Goal: Information Seeking & Learning: Learn about a topic

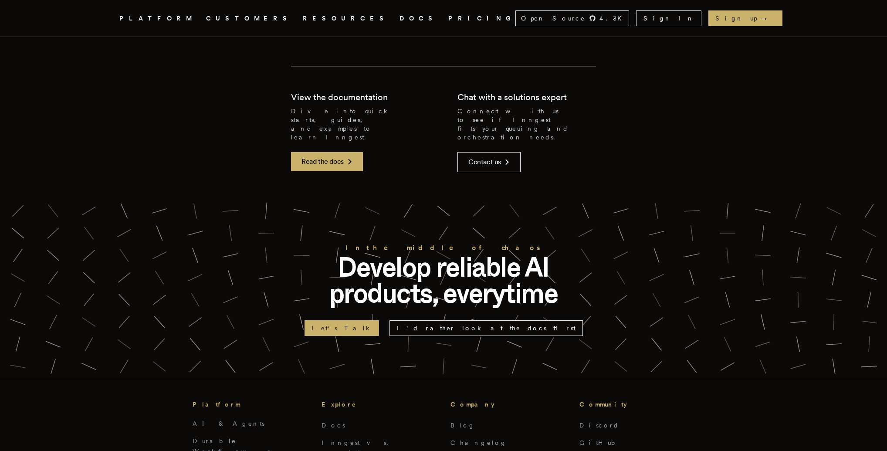
scroll to position [2654, 0]
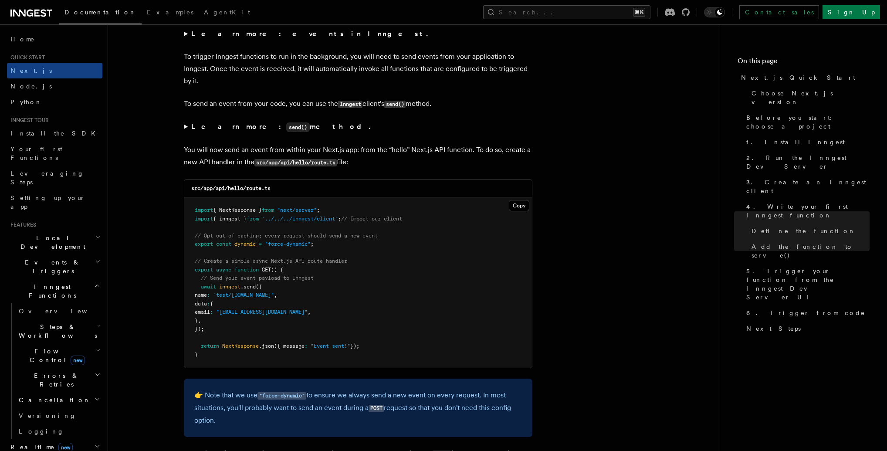
scroll to position [4465, 0]
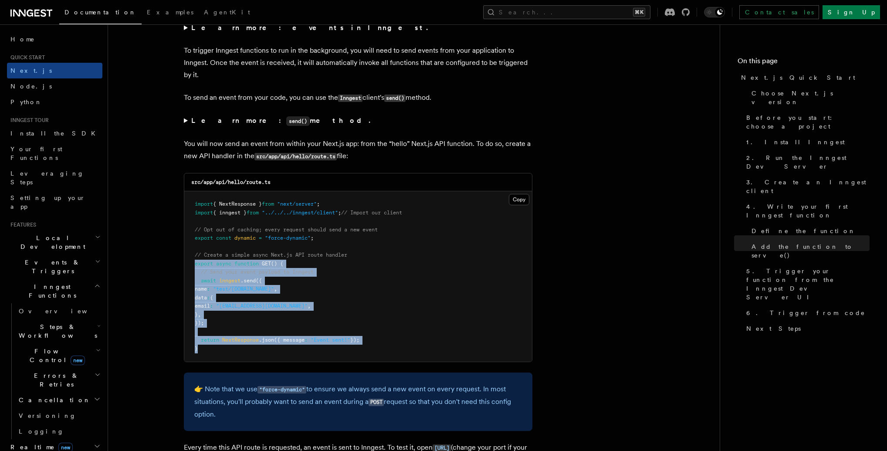
drag, startPoint x: 216, startPoint y: 353, endPoint x: 154, endPoint y: 269, distance: 104.4
copy code "export async function GET () { // Send your event payload to Inngest await inng…"
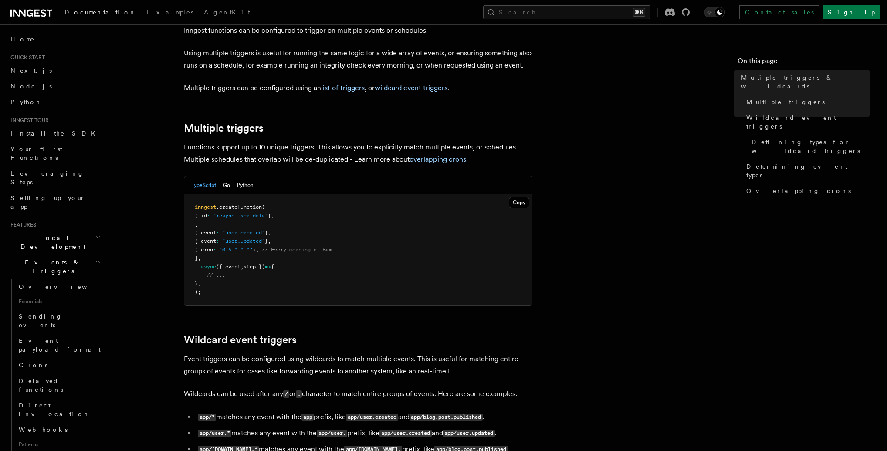
scroll to position [141, 0]
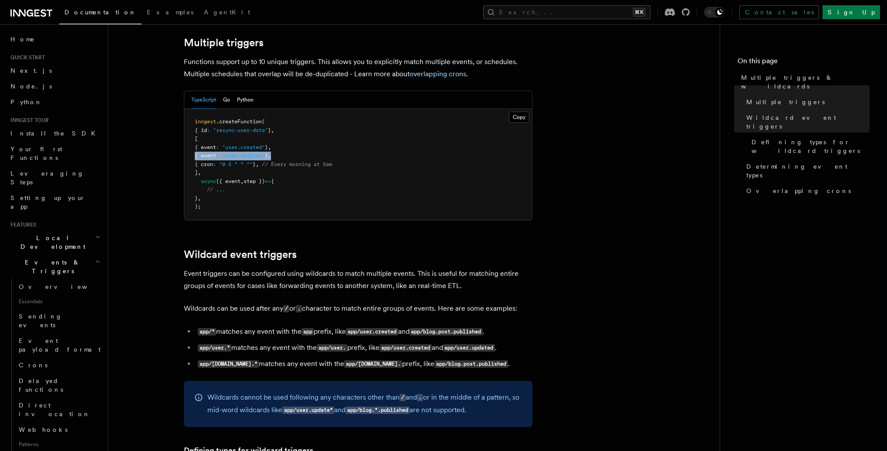
drag, startPoint x: 271, startPoint y: 154, endPoint x: 187, endPoint y: 154, distance: 83.6
click at [187, 153] on pre "inngest .createFunction ( { id : "resync-user-data" } , [ { event : "user.creat…" at bounding box center [358, 164] width 348 height 111
click at [216, 147] on span "{ event" at bounding box center [205, 147] width 21 height 6
drag, startPoint x: 207, startPoint y: 147, endPoint x: 304, endPoint y: 146, distance: 96.7
click at [302, 145] on pre "inngest .createFunction ( { id : "resync-user-data" } , [ { event : "user.creat…" at bounding box center [358, 164] width 348 height 111
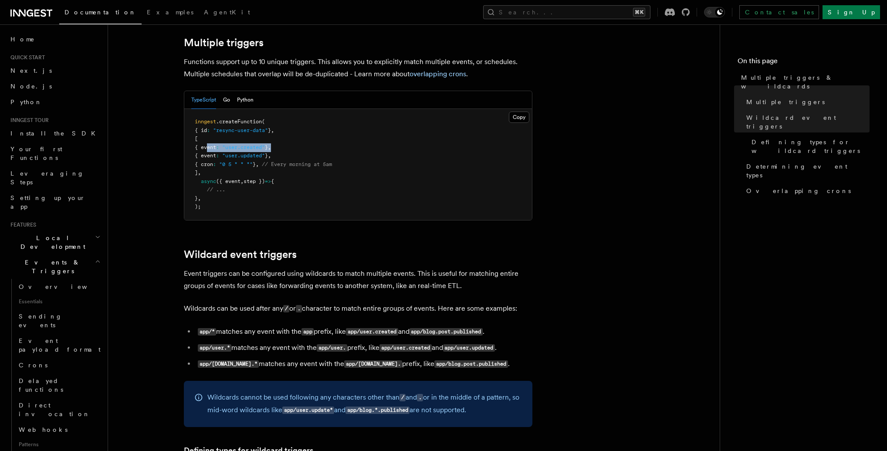
copy span "{ event : "user.created" } ,"
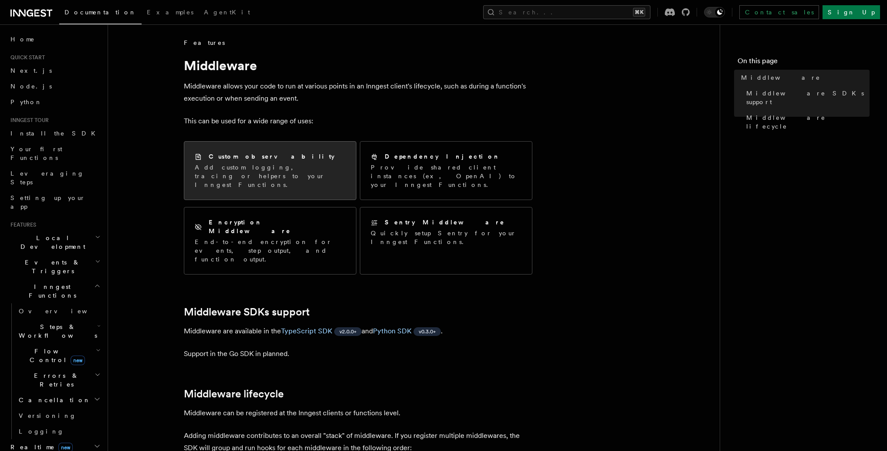
click at [233, 159] on h2 "Custom observability" at bounding box center [272, 156] width 126 height 9
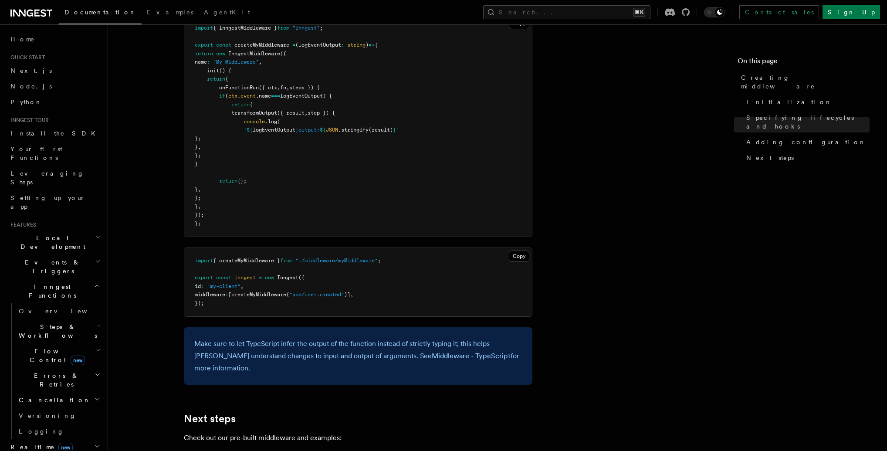
scroll to position [1613, 0]
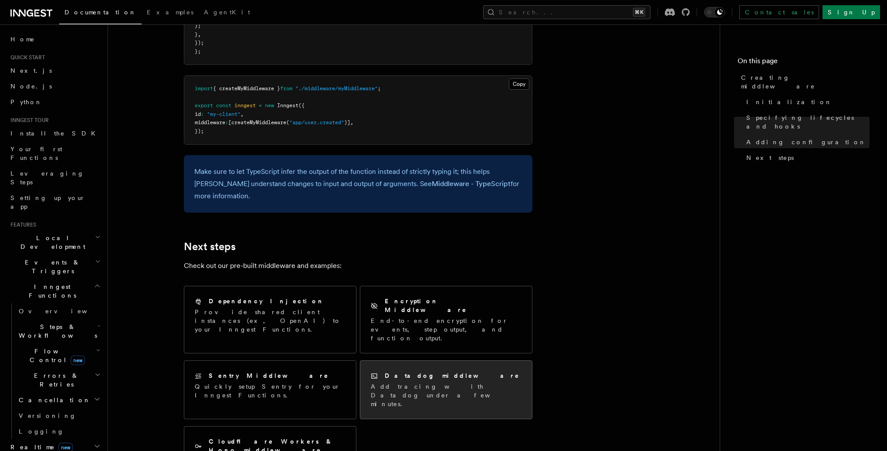
drag, startPoint x: 448, startPoint y: 346, endPoint x: 453, endPoint y: 347, distance: 5.0
click at [448, 371] on div "Datadog middleware" at bounding box center [446, 375] width 151 height 9
